Goal: Find specific page/section: Find specific page/section

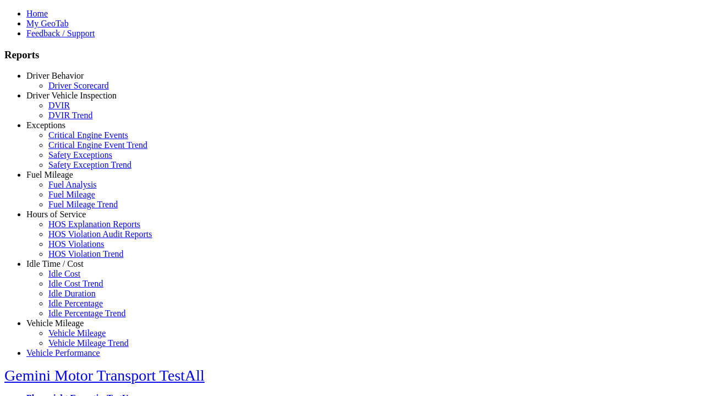
click at [63, 100] on link "Driver Vehicle Inspection" at bounding box center [71, 95] width 90 height 9
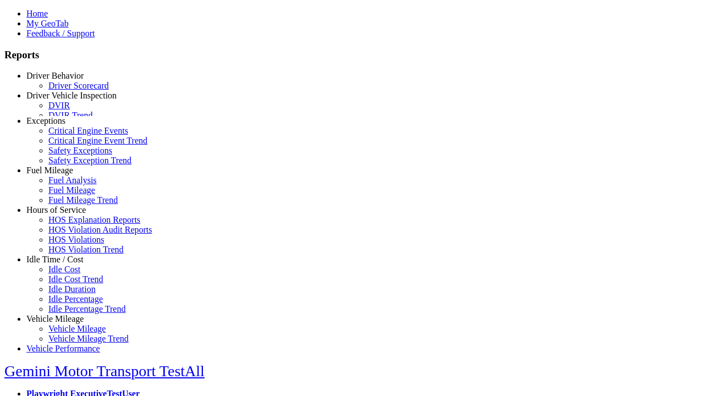
click at [70, 110] on link "DVIR" at bounding box center [58, 105] width 21 height 9
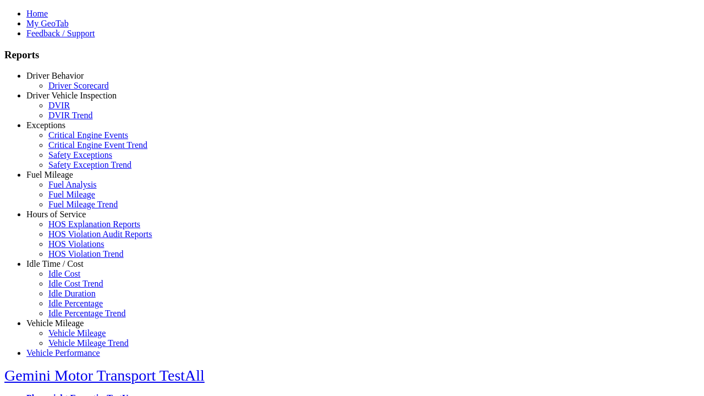
select select "**********"
